Goal: Information Seeking & Learning: Learn about a topic

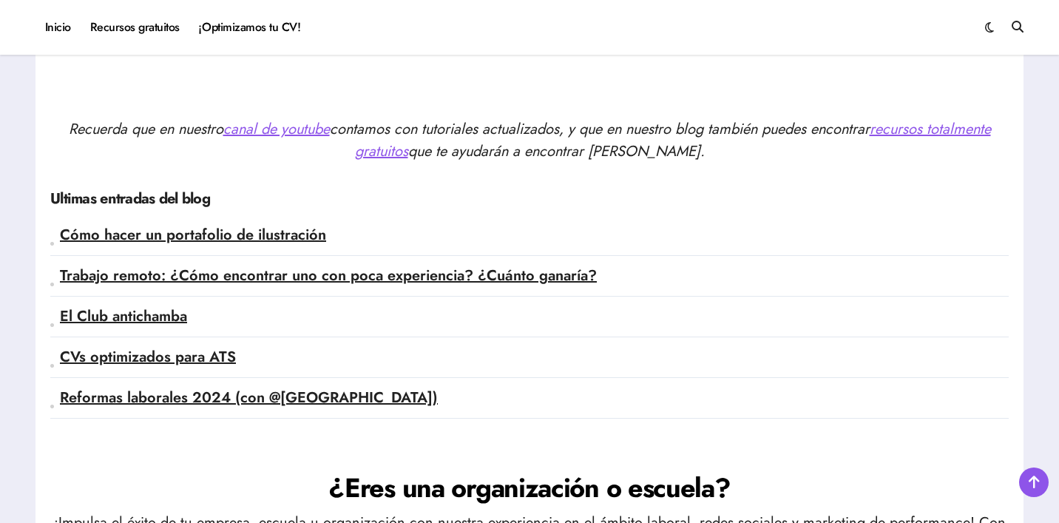
scroll to position [3600, 0]
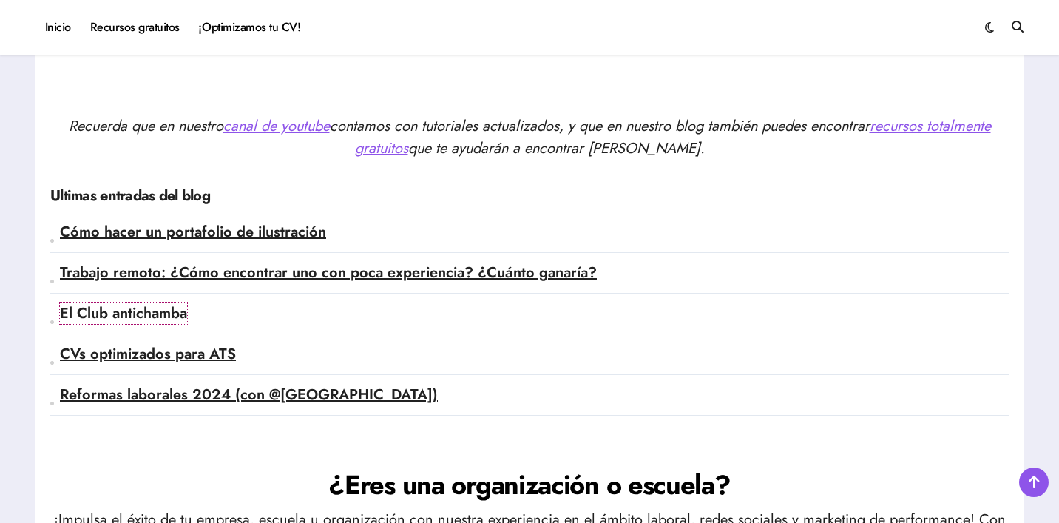
click at [186, 311] on link "El Club antichamba" at bounding box center [123, 312] width 127 height 21
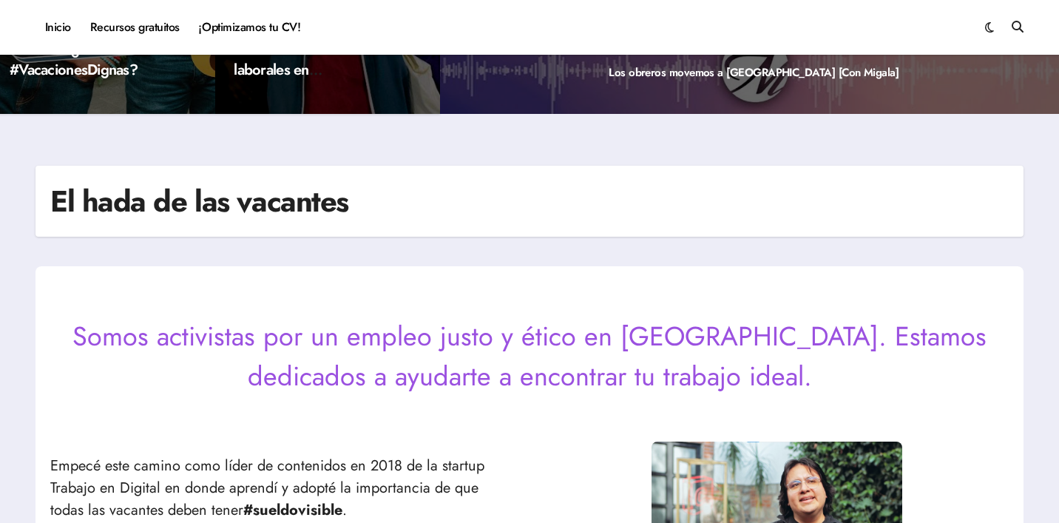
scroll to position [0, 0]
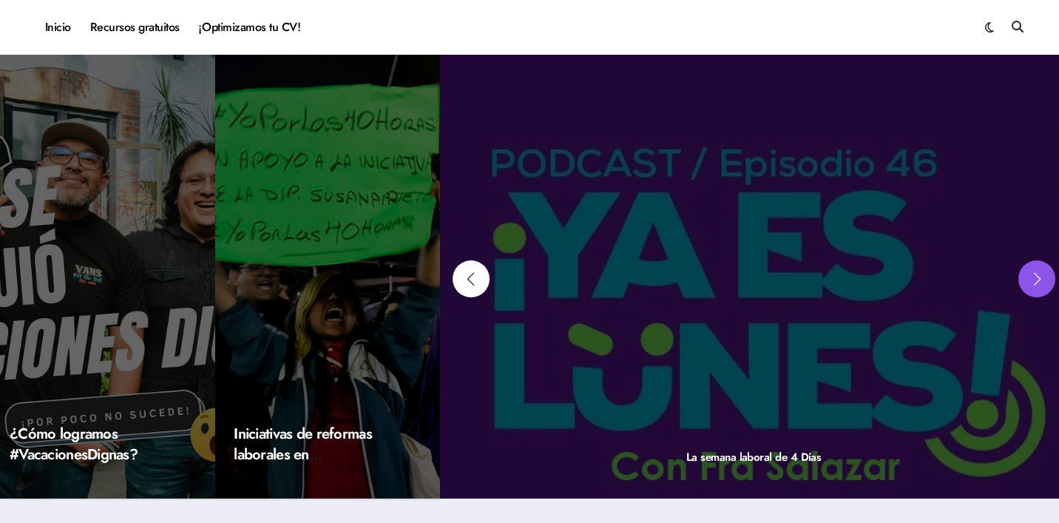
click at [1045, 278] on div "Next slide" at bounding box center [1036, 278] width 37 height 37
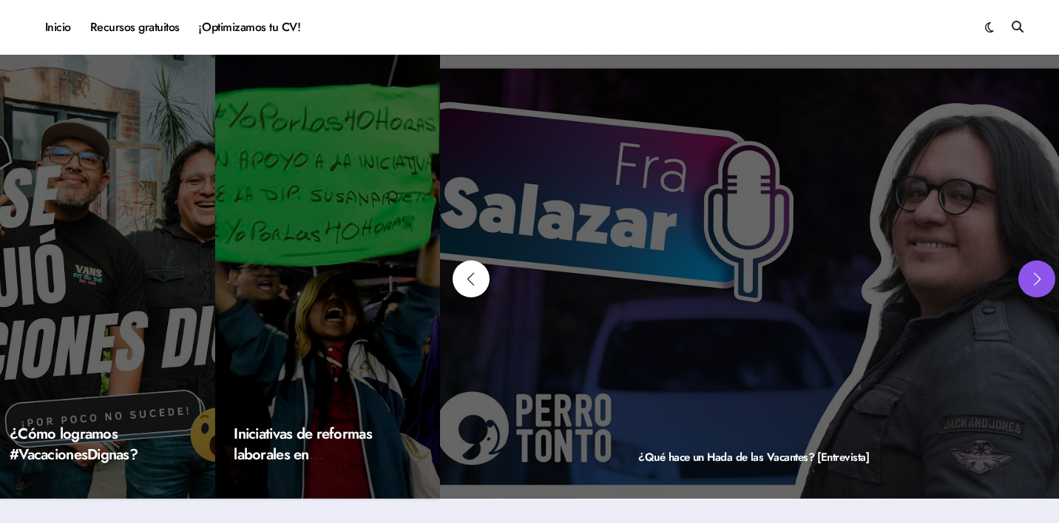
click at [1045, 278] on div "Next slide" at bounding box center [1036, 278] width 37 height 37
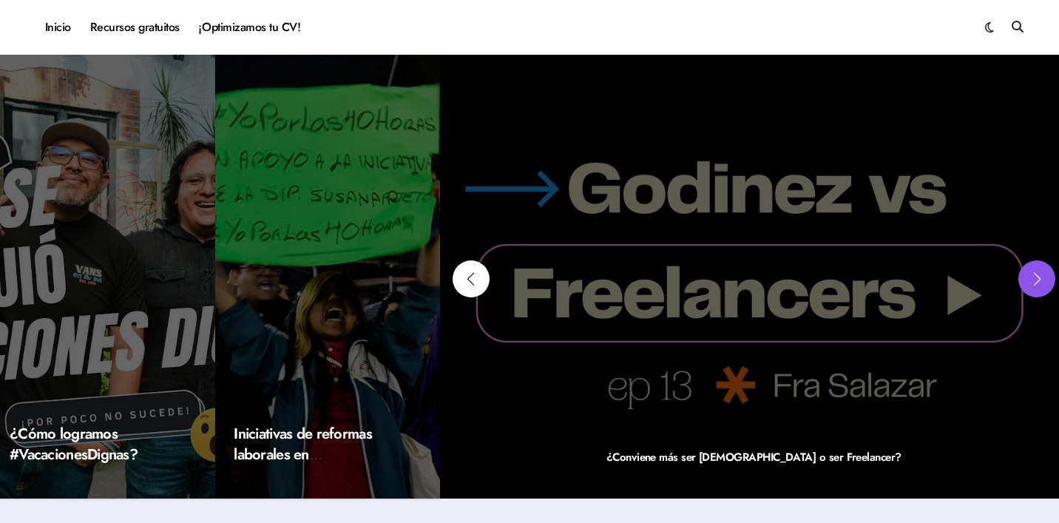
click at [1045, 278] on div "Next slide" at bounding box center [1036, 278] width 37 height 37
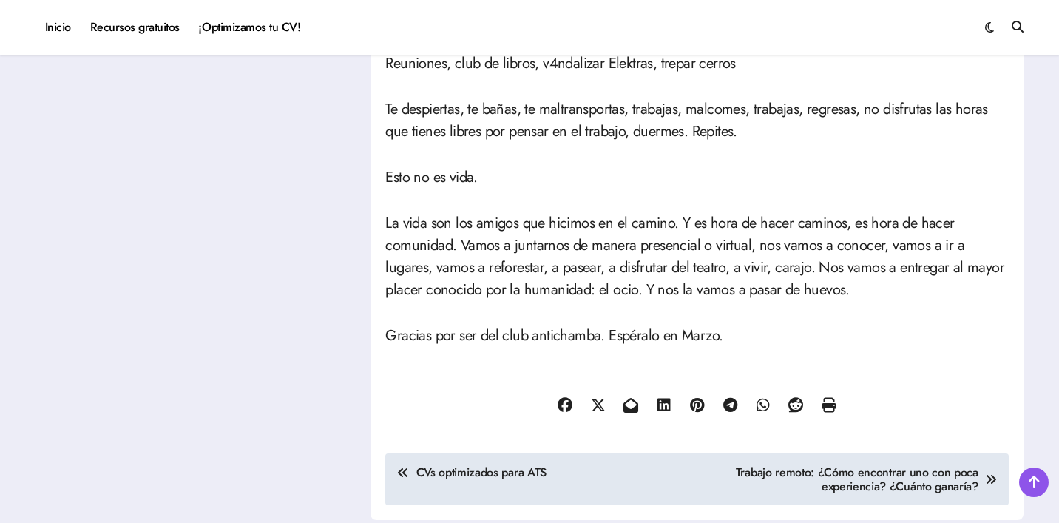
scroll to position [721, 0]
